Goal: Information Seeking & Learning: Learn about a topic

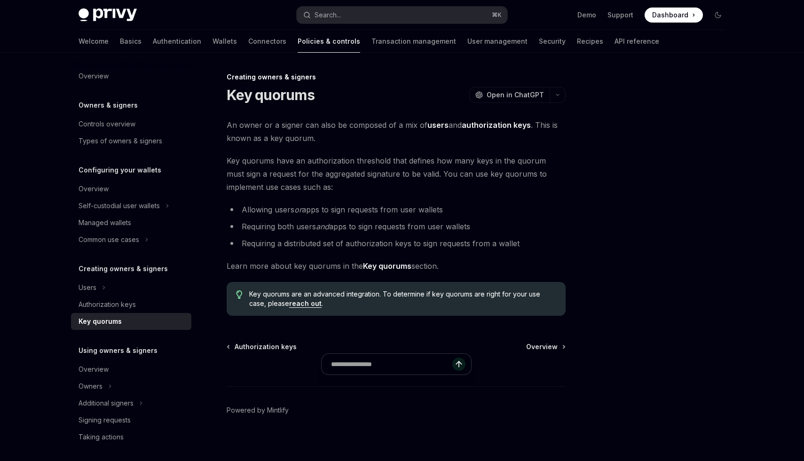
click at [419, 145] on div "An owner or a signer can also be composed of a mix of users and authorization k…" at bounding box center [396, 218] width 339 height 198
click at [396, 266] on strong "Key quorums" at bounding box center [387, 265] width 48 height 9
type textarea "*"
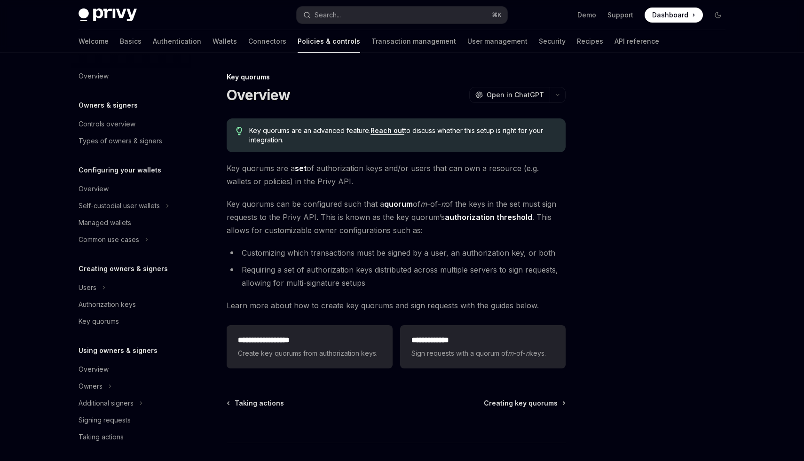
scroll to position [201, 0]
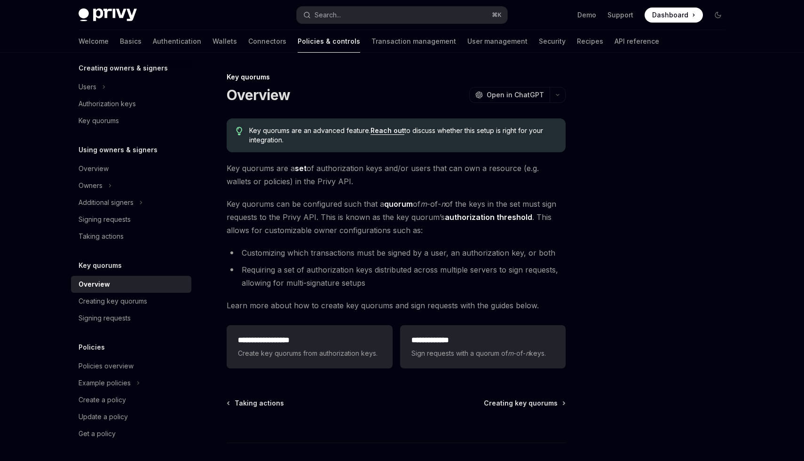
click at [367, 279] on li "Requiring a set of authorization keys distributed across multiple servers to si…" at bounding box center [396, 276] width 339 height 26
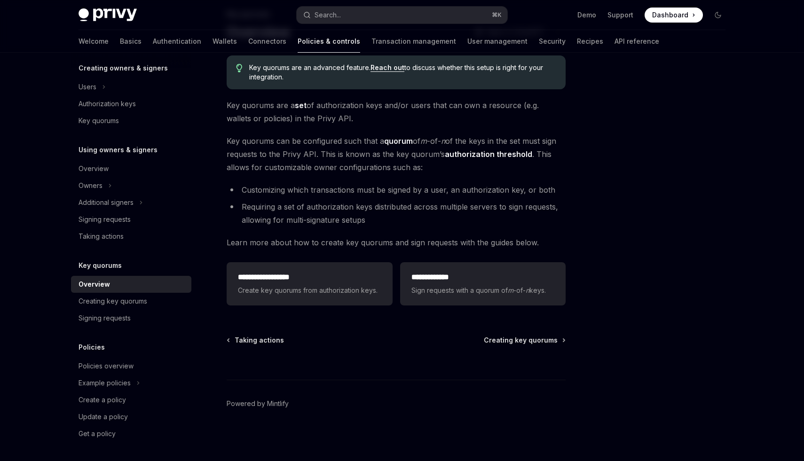
click at [277, 196] on li "Customizing which transactions must be signed by a user, an authorization key, …" at bounding box center [396, 189] width 339 height 13
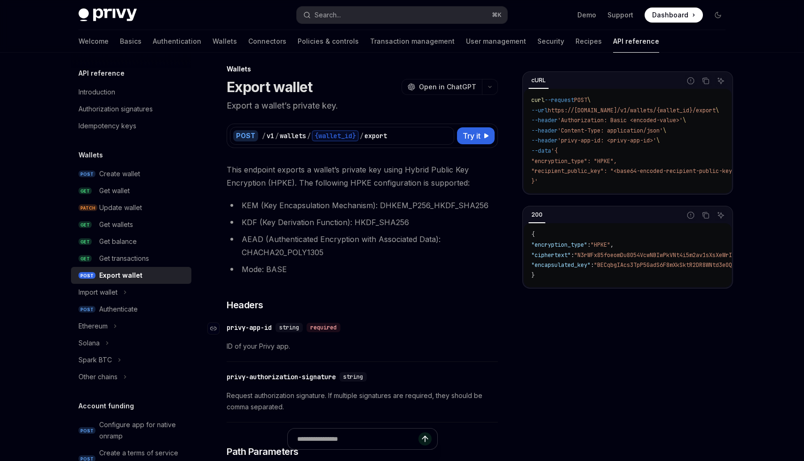
scroll to position [9, 0]
